Goal: Information Seeking & Learning: Find specific page/section

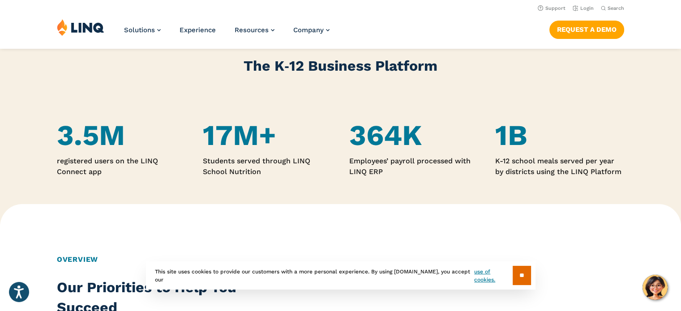
scroll to position [448, 0]
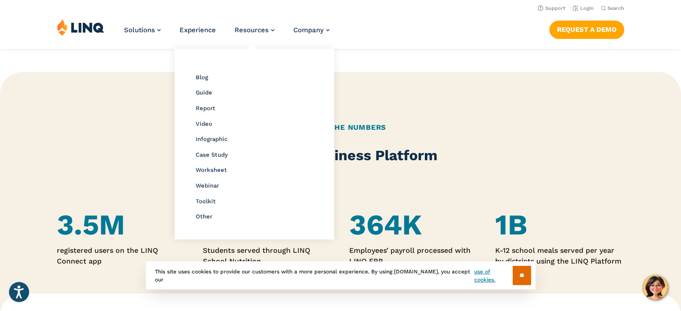
click at [208, 189] on li "Webinar" at bounding box center [254, 185] width 117 height 12
click at [208, 187] on span "Webinar" at bounding box center [207, 185] width 23 height 7
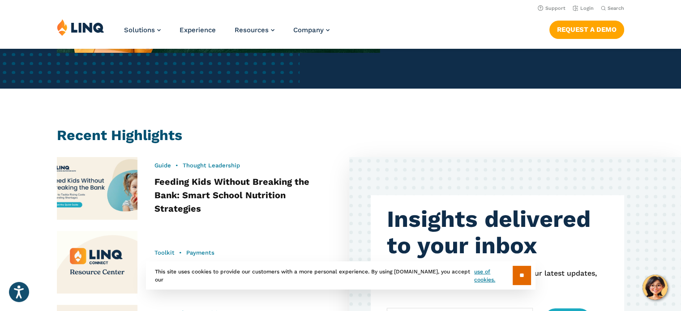
scroll to position [246, 0]
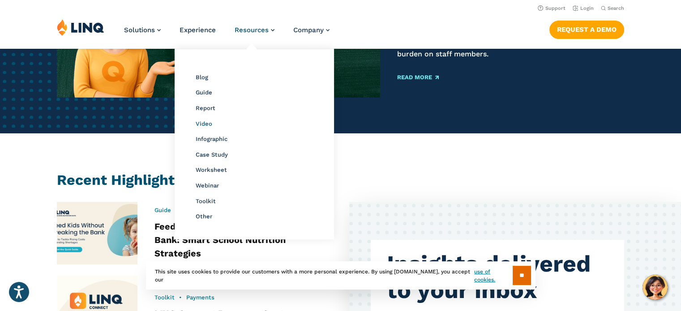
click at [205, 124] on span "Video" at bounding box center [204, 123] width 17 height 7
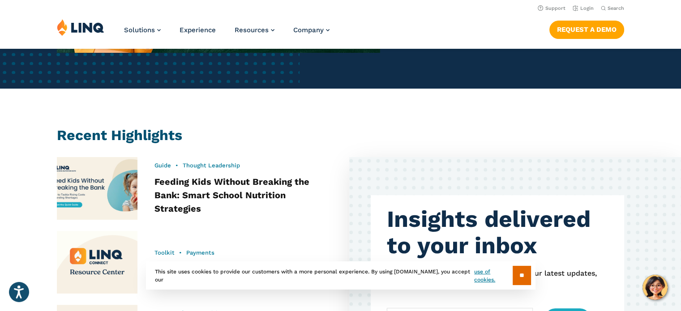
scroll to position [246, 0]
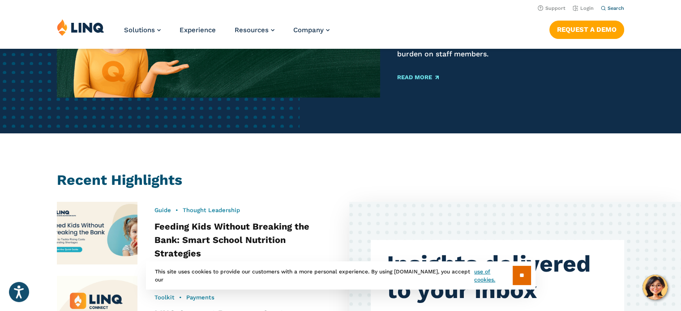
click at [611, 10] on span "Search" at bounding box center [615, 8] width 17 height 6
type input "***"
click at [613, 24] on button "Submit Search" at bounding box center [613, 24] width 0 height 0
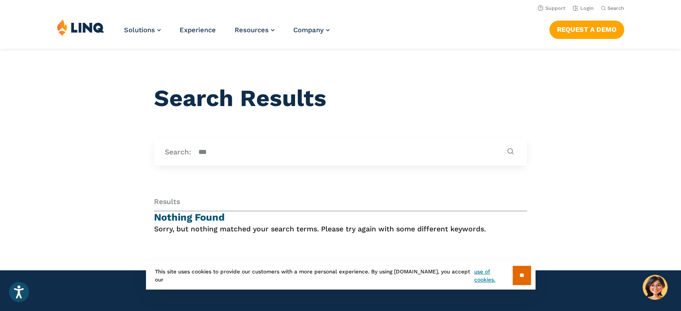
click at [199, 153] on input "***" at bounding box center [347, 152] width 313 height 10
type input "*"
type input "**********"
click at [504, 148] on button "Submit Search" at bounding box center [510, 152] width 12 height 9
click at [510, 150] on icon "Submit Search" at bounding box center [510, 151] width 6 height 6
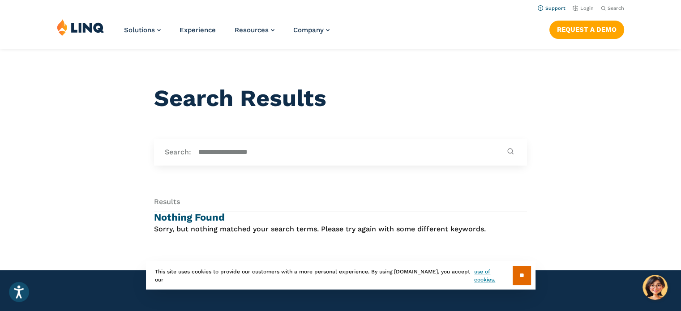
click at [564, 8] on link "Support" at bounding box center [551, 8] width 28 height 6
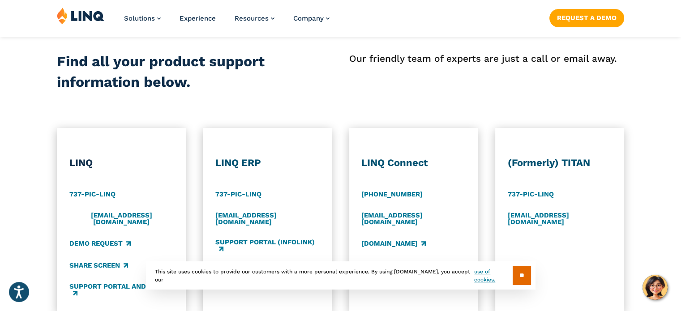
scroll to position [448, 0]
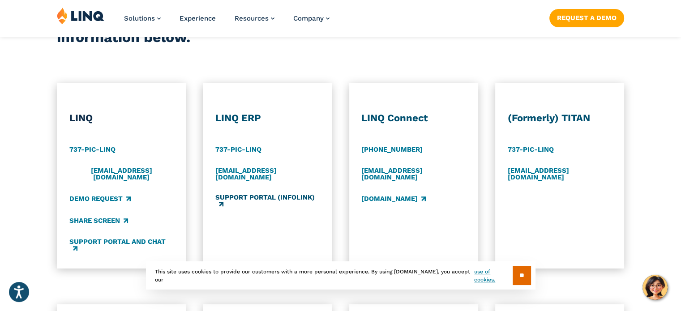
click at [251, 194] on link "Support Portal (Infolink)" at bounding box center [267, 201] width 104 height 15
